Goal: Learn about a topic

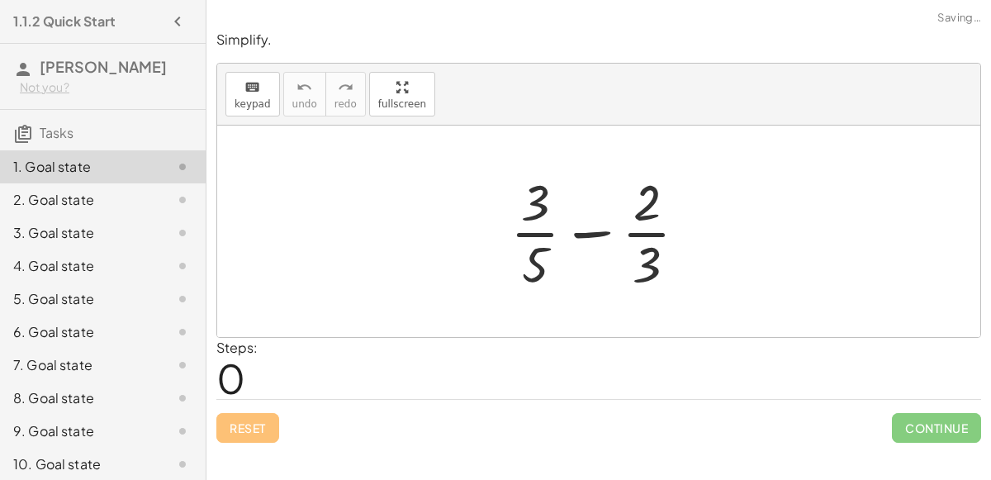
click at [587, 235] on div at bounding box center [605, 231] width 207 height 127
drag, startPoint x: 543, startPoint y: 207, endPoint x: 669, endPoint y: 216, distance: 126.7
click at [669, 216] on div at bounding box center [605, 231] width 207 height 127
drag, startPoint x: 650, startPoint y: 259, endPoint x: 521, endPoint y: 197, distance: 144.1
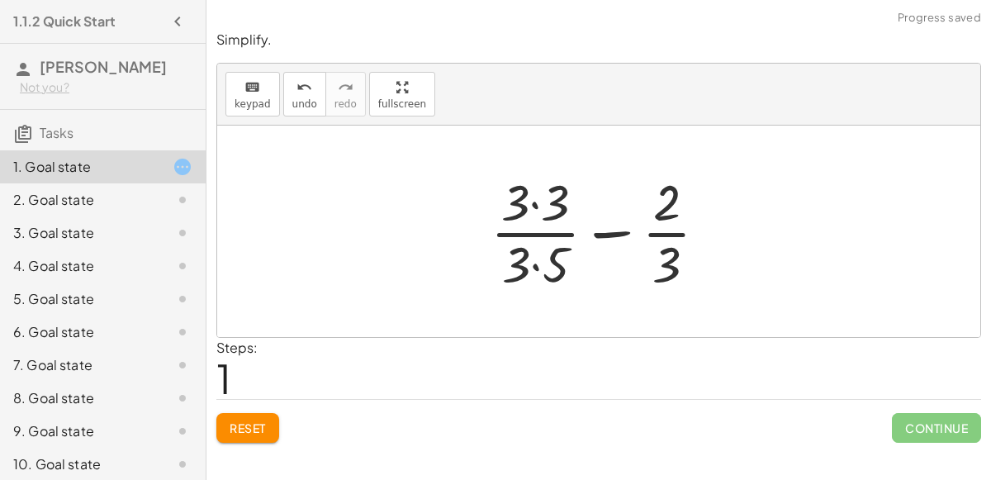
click at [533, 208] on div at bounding box center [606, 231] width 247 height 127
click at [540, 268] on div at bounding box center [605, 231] width 245 height 127
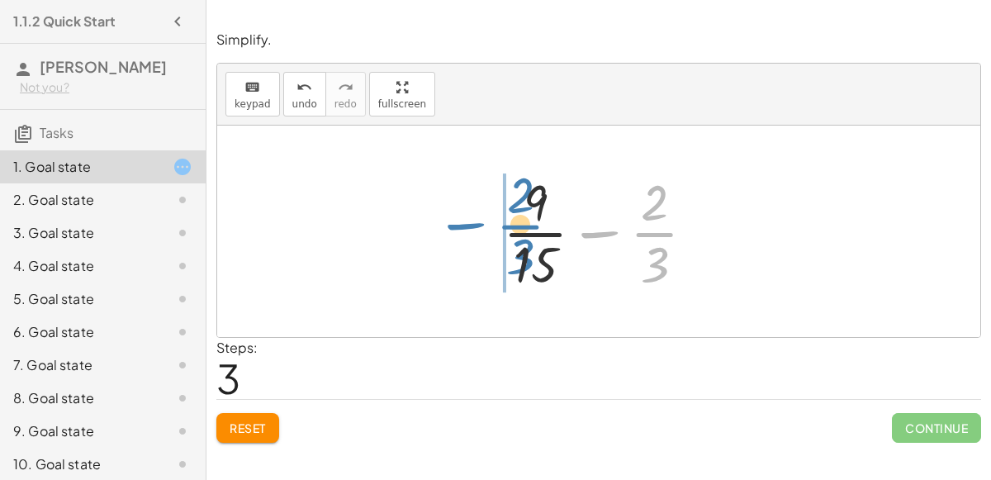
drag, startPoint x: 659, startPoint y: 220, endPoint x: 525, endPoint y: 212, distance: 134.9
click at [525, 212] on div at bounding box center [606, 231] width 222 height 127
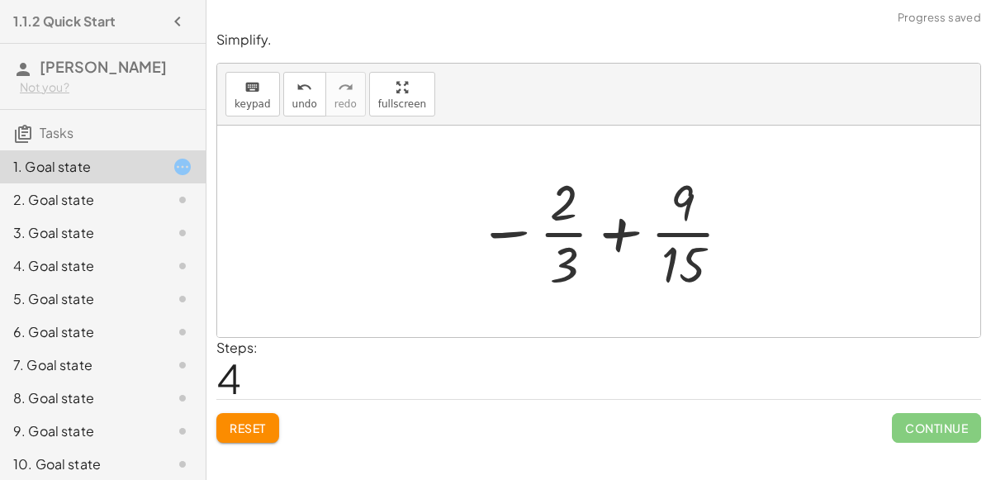
click at [623, 240] on div at bounding box center [605, 231] width 273 height 127
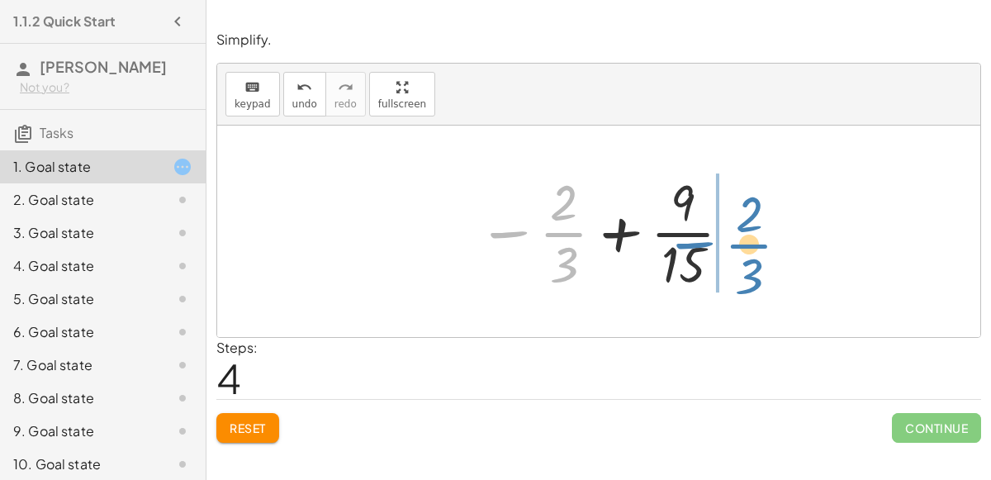
drag, startPoint x: 524, startPoint y: 234, endPoint x: 711, endPoint y: 245, distance: 187.9
click at [711, 245] on div at bounding box center [605, 231] width 273 height 127
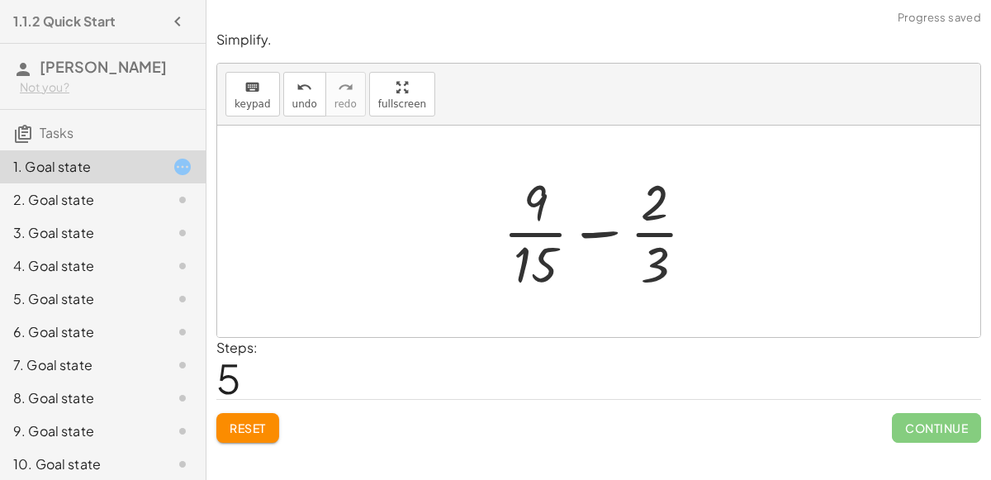
click at [544, 207] on div at bounding box center [606, 231] width 222 height 127
click at [533, 211] on div at bounding box center [606, 231] width 222 height 127
drag, startPoint x: 645, startPoint y: 208, endPoint x: 617, endPoint y: 219, distance: 30.1
click at [617, 219] on div at bounding box center [606, 231] width 222 height 127
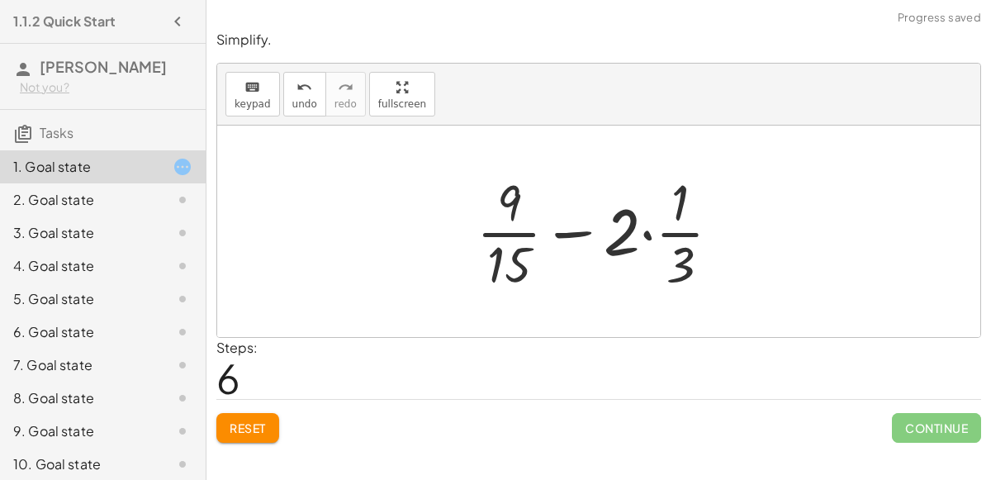
click at [644, 235] on div at bounding box center [605, 231] width 274 height 127
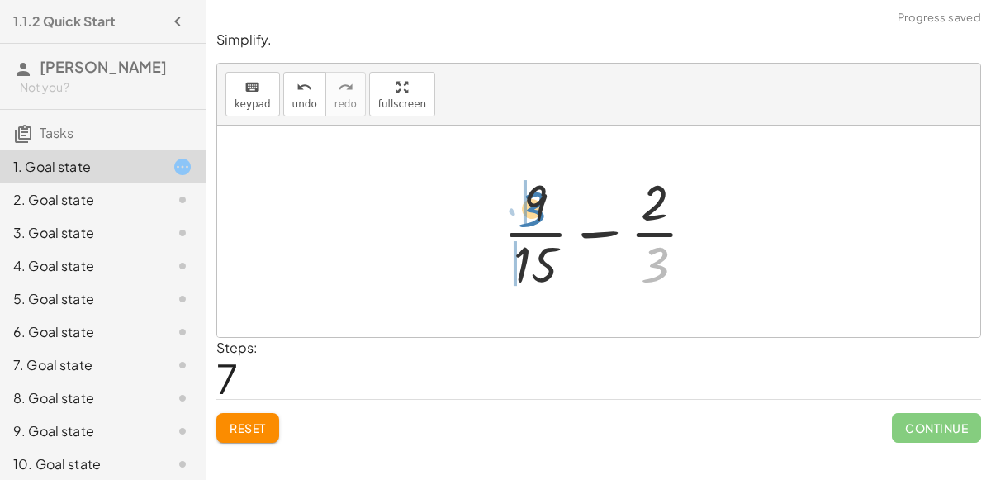
drag, startPoint x: 649, startPoint y: 250, endPoint x: 527, endPoint y: 191, distance: 136.0
click at [527, 191] on div at bounding box center [606, 231] width 222 height 127
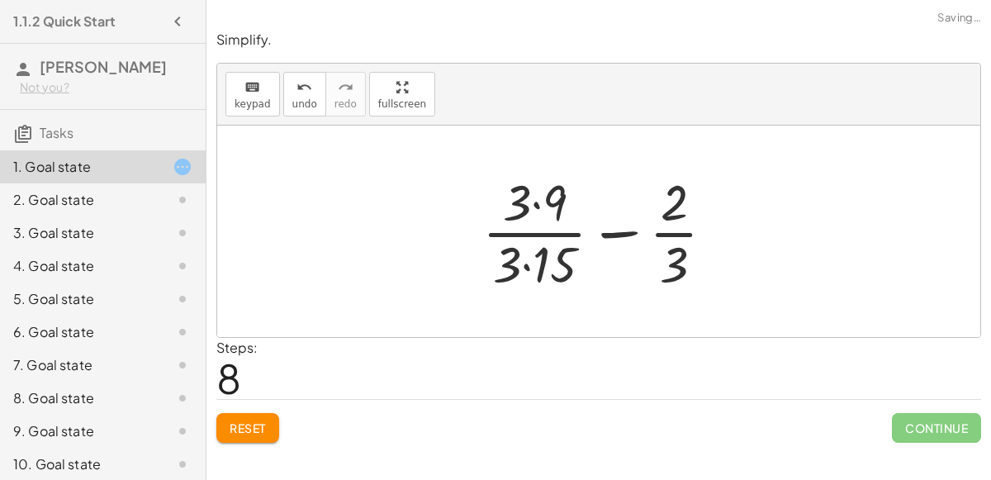
click at [533, 200] on div at bounding box center [605, 231] width 262 height 127
click at [528, 264] on div at bounding box center [605, 231] width 262 height 127
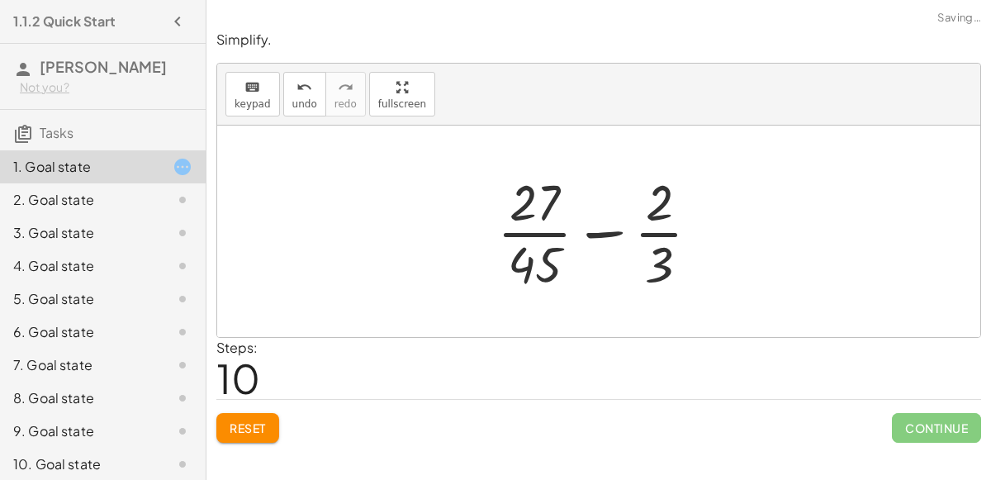
click at [602, 231] on div at bounding box center [605, 231] width 232 height 127
drag, startPoint x: 663, startPoint y: 257, endPoint x: 538, endPoint y: 209, distance: 134.4
click at [538, 209] on div at bounding box center [605, 231] width 232 height 127
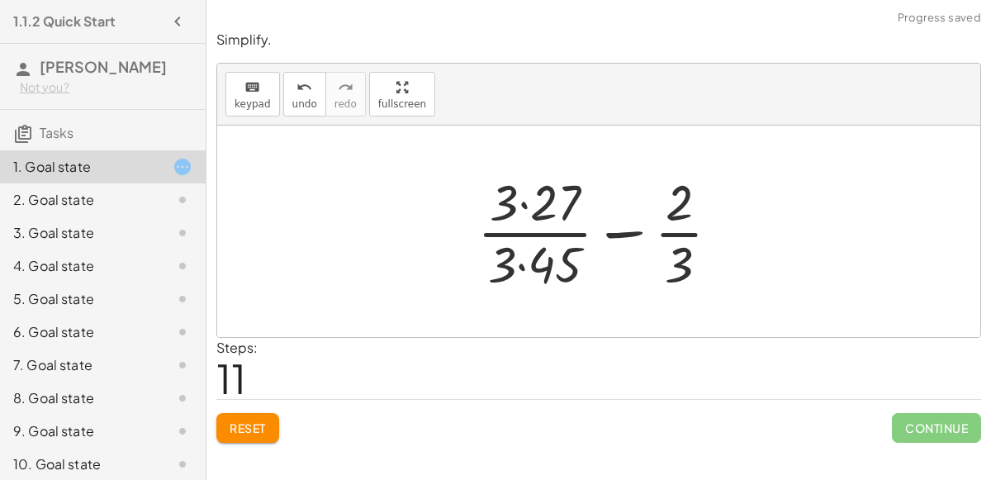
click at [530, 207] on div at bounding box center [605, 231] width 273 height 127
click at [521, 259] on div at bounding box center [605, 231] width 273 height 127
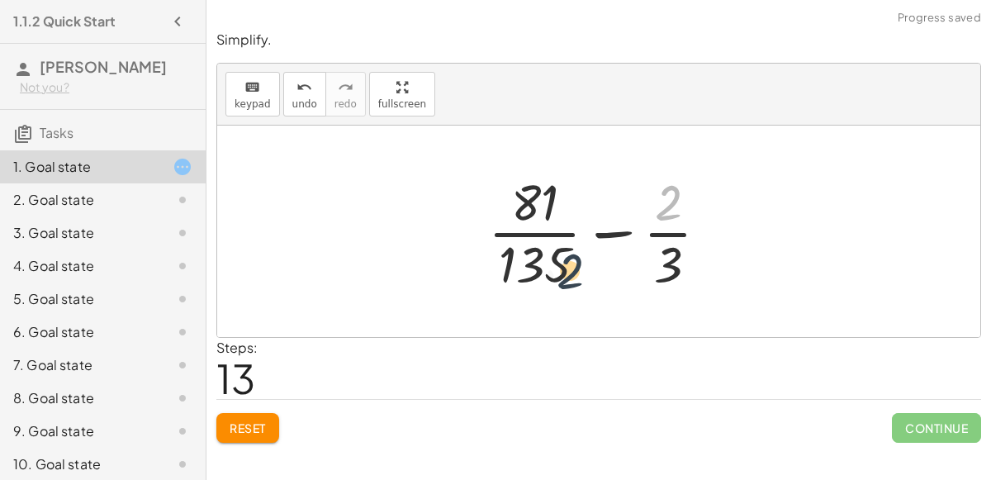
drag, startPoint x: 672, startPoint y: 195, endPoint x: 530, endPoint y: 262, distance: 156.3
click at [530, 262] on div at bounding box center [605, 231] width 250 height 127
drag, startPoint x: 663, startPoint y: 207, endPoint x: 690, endPoint y: 283, distance: 81.5
click at [690, 283] on div at bounding box center [605, 231] width 250 height 127
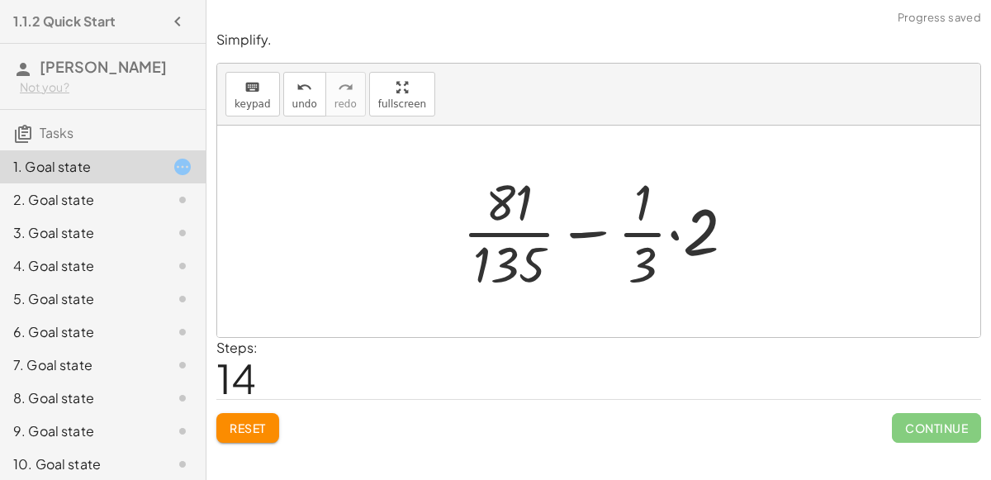
click at [668, 234] on div at bounding box center [605, 231] width 302 height 127
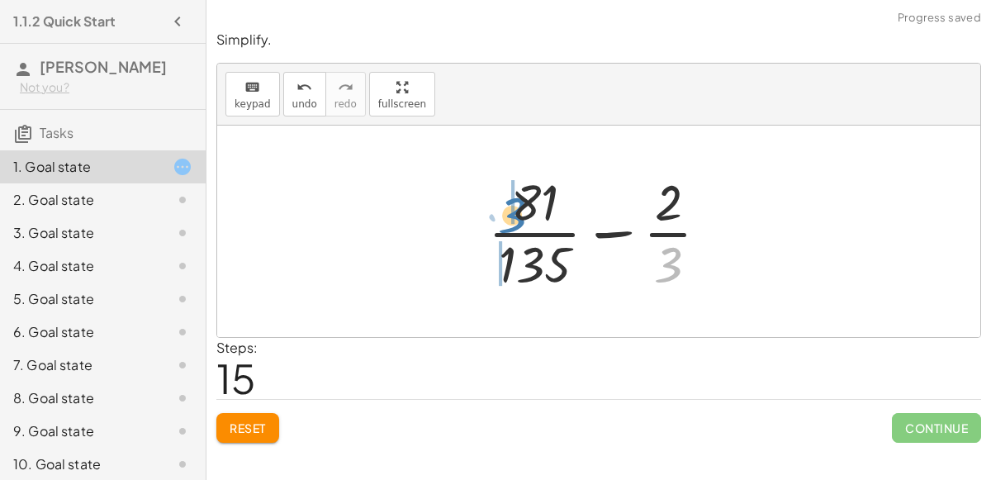
drag, startPoint x: 664, startPoint y: 254, endPoint x: 508, endPoint y: 204, distance: 163.8
click at [508, 204] on div at bounding box center [605, 231] width 250 height 127
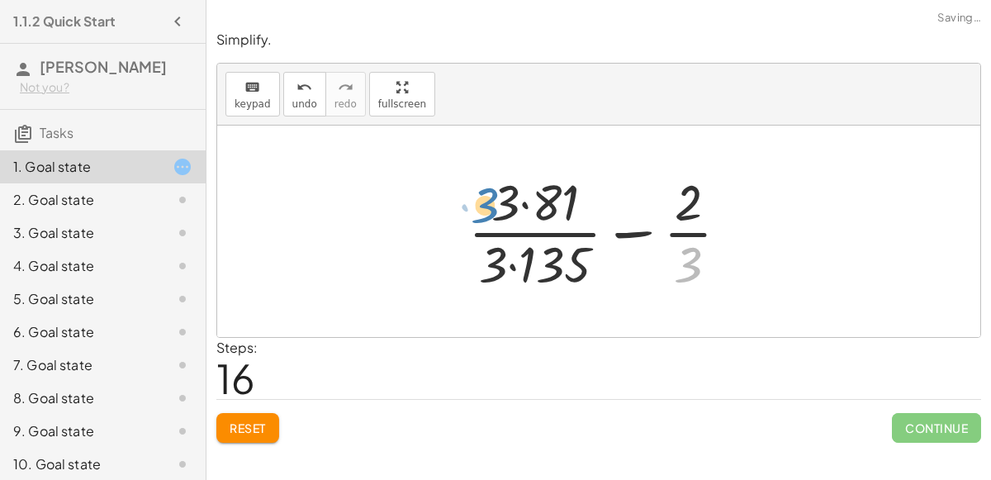
drag, startPoint x: 682, startPoint y: 263, endPoint x: 487, endPoint y: 202, distance: 204.1
click at [487, 202] on div at bounding box center [605, 231] width 291 height 127
click at [523, 205] on div at bounding box center [605, 231] width 291 height 127
click at [516, 257] on div at bounding box center [605, 231] width 291 height 127
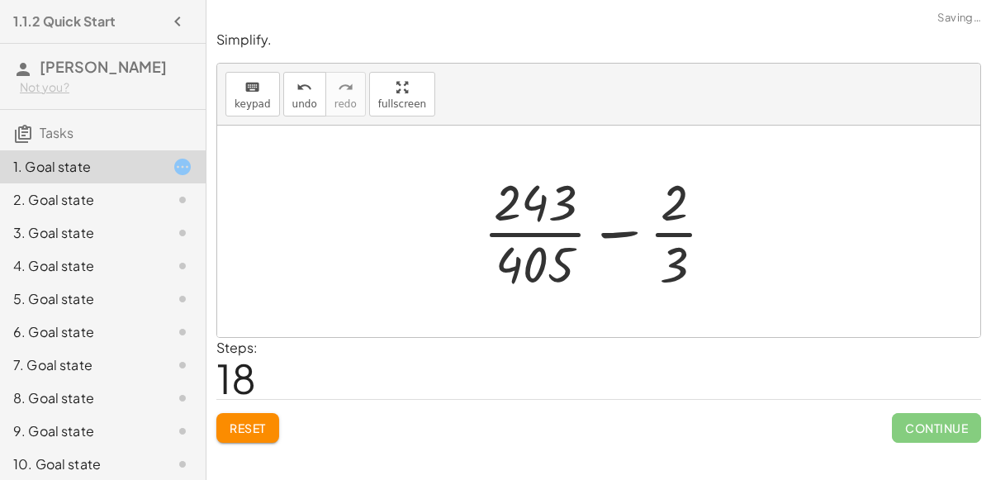
click at [592, 235] on div at bounding box center [605, 231] width 261 height 127
click at [606, 232] on div at bounding box center [605, 231] width 261 height 127
drag, startPoint x: 682, startPoint y: 197, endPoint x: 511, endPoint y: 214, distance: 171.1
click at [511, 214] on div at bounding box center [605, 231] width 261 height 127
click at [266, 415] on button "Reset" at bounding box center [247, 428] width 63 height 30
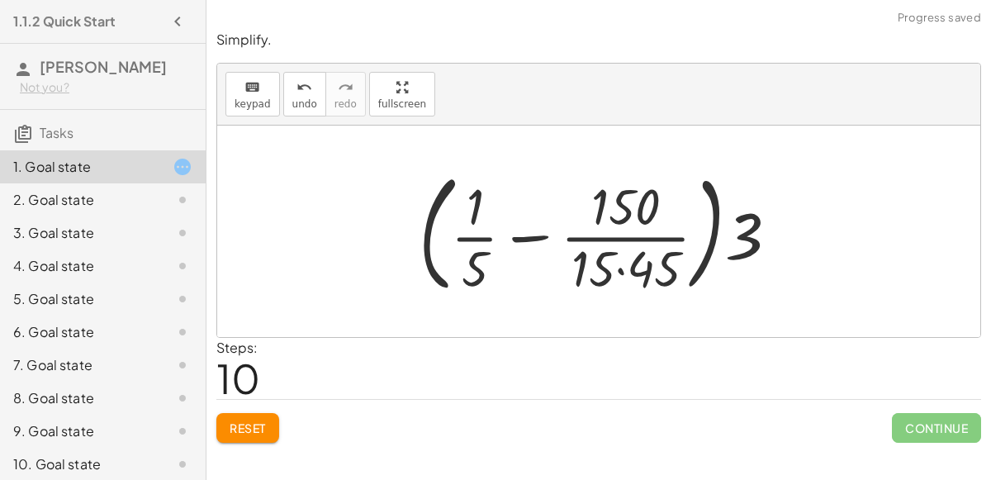
click at [259, 423] on span "Reset" at bounding box center [248, 428] width 36 height 15
